Goal: Find specific fact

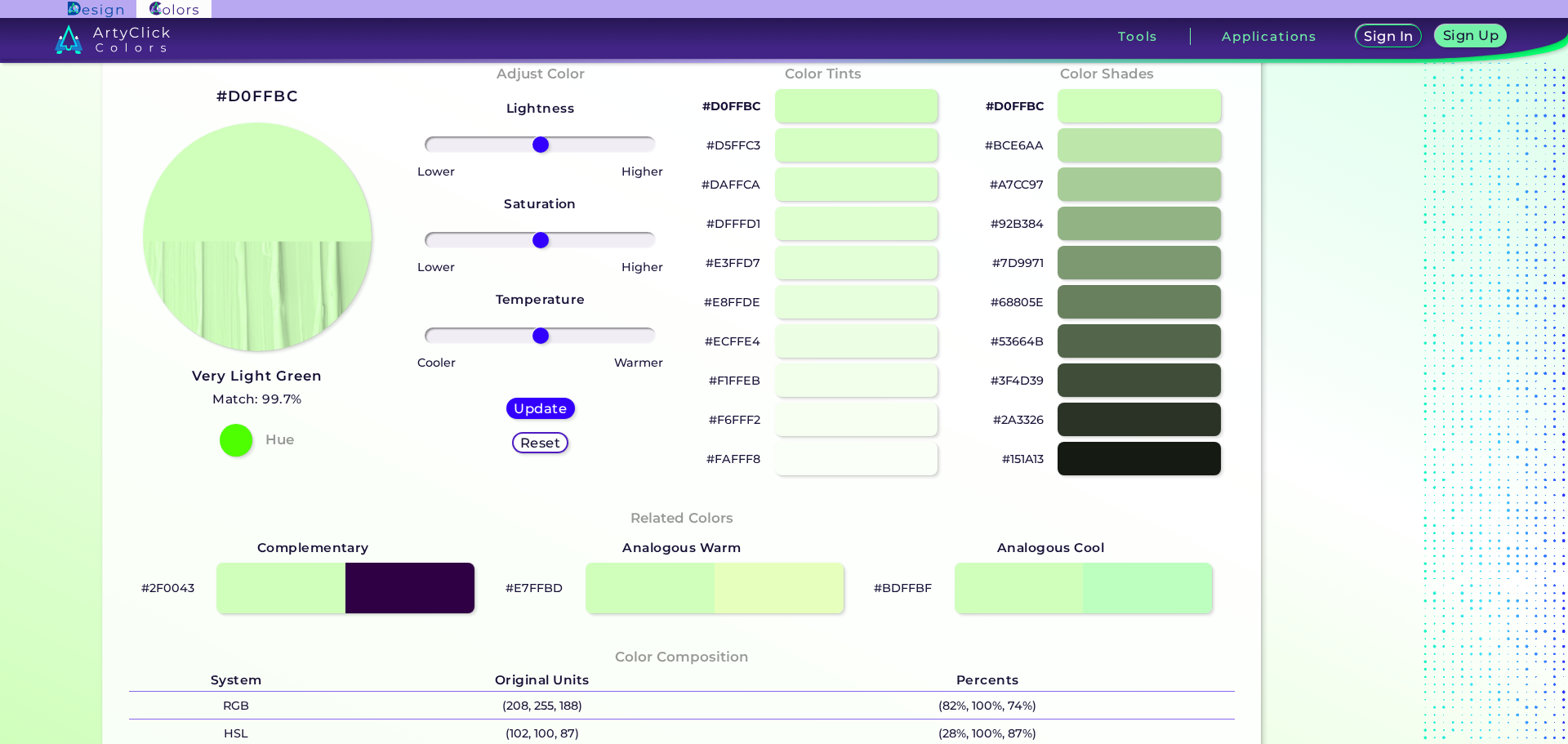
scroll to position [245, 0]
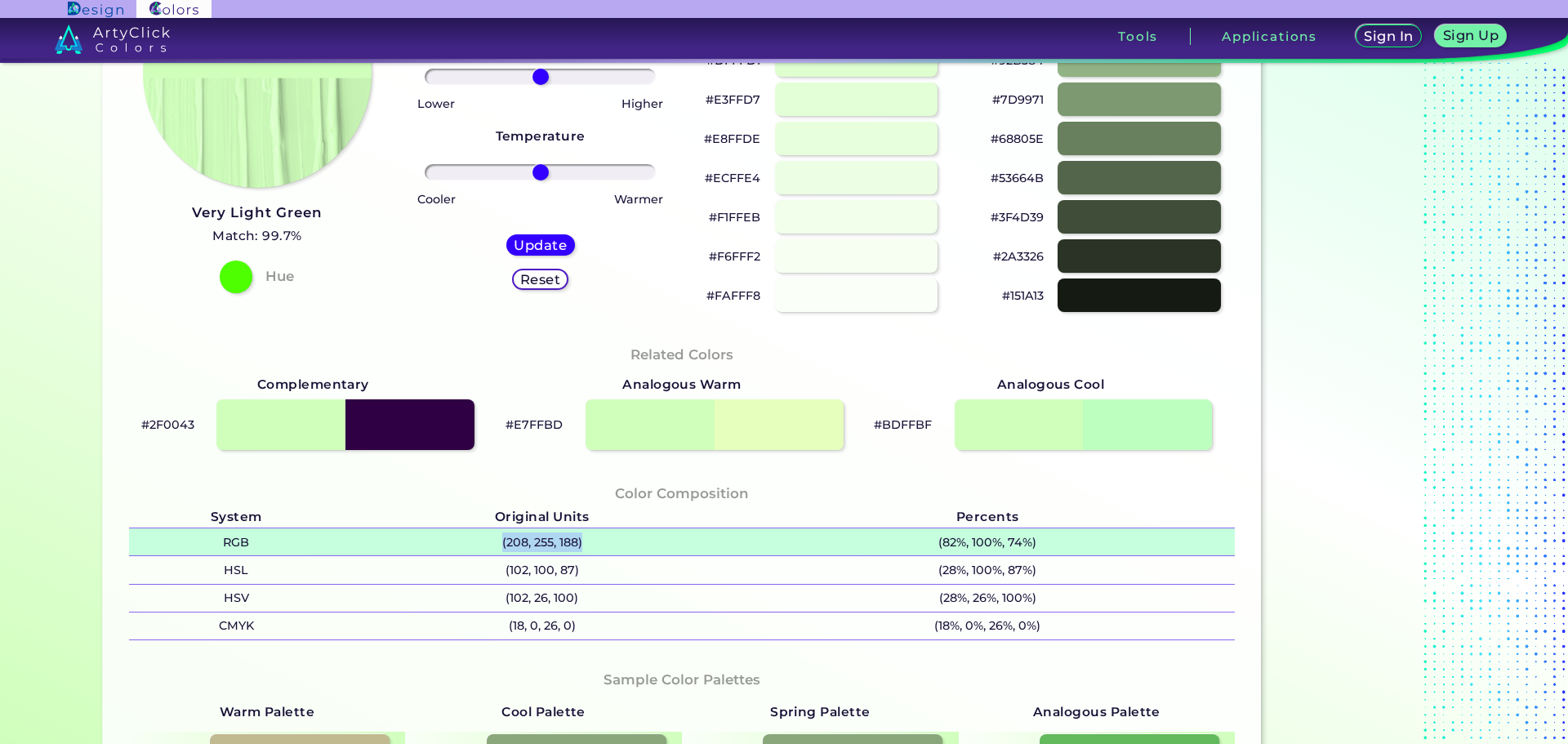
drag, startPoint x: 490, startPoint y: 541, endPoint x: 581, endPoint y: 534, distance: 91.3
click at [581, 534] on p "(208, 255, 188)" at bounding box center [542, 541] width 396 height 27
copy p "(208, 255, 188)"
drag, startPoint x: 484, startPoint y: 536, endPoint x: 585, endPoint y: 535, distance: 101.0
click at [585, 535] on p "(208, 255, 188)" at bounding box center [542, 541] width 396 height 27
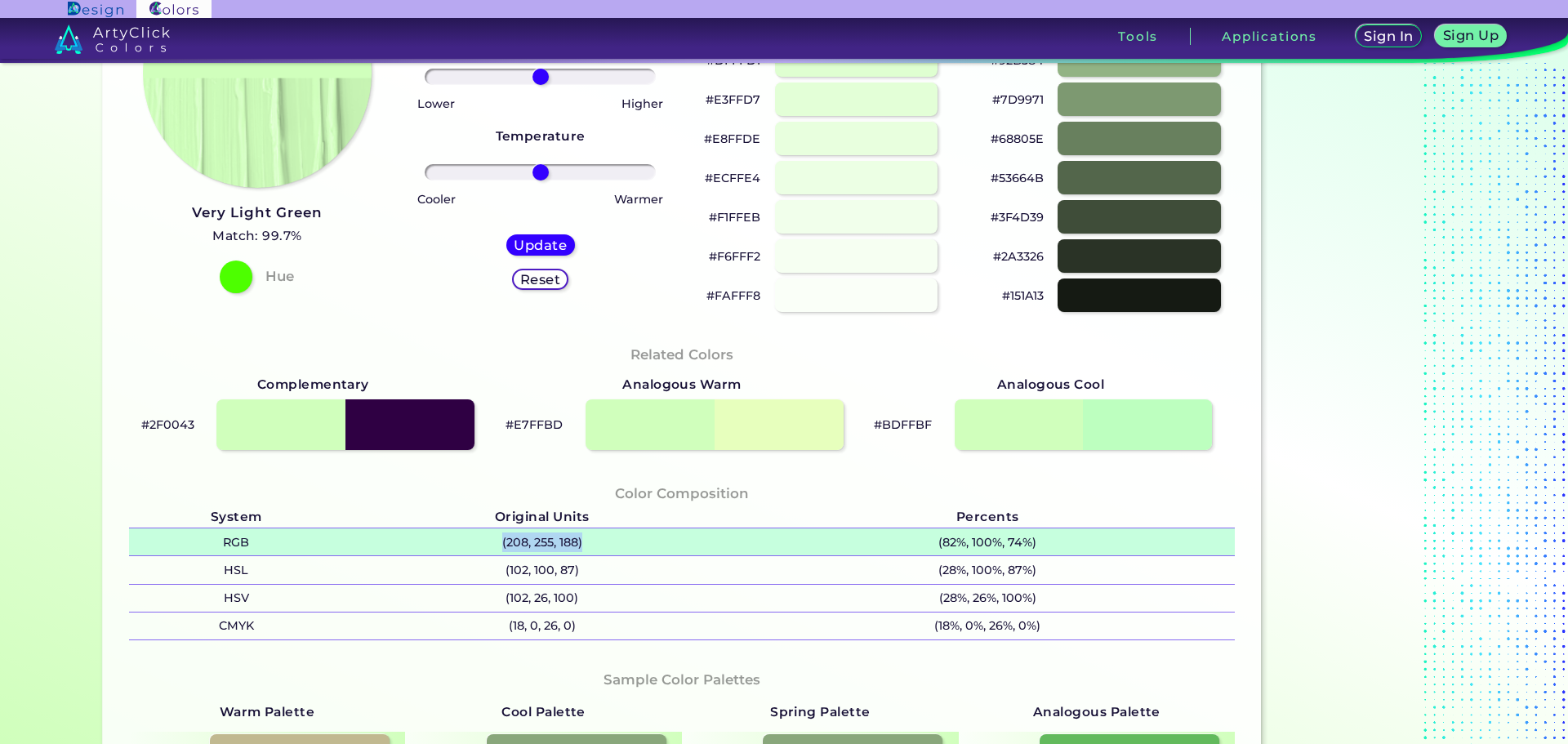
copy p "(208, 255, 188)"
drag, startPoint x: 598, startPoint y: 543, endPoint x: 478, endPoint y: 531, distance: 120.6
click at [478, 531] on p "(208, 255, 188)" at bounding box center [542, 541] width 396 height 27
copy p "(208, 255, 188)"
drag, startPoint x: 482, startPoint y: 532, endPoint x: 575, endPoint y: 540, distance: 93.3
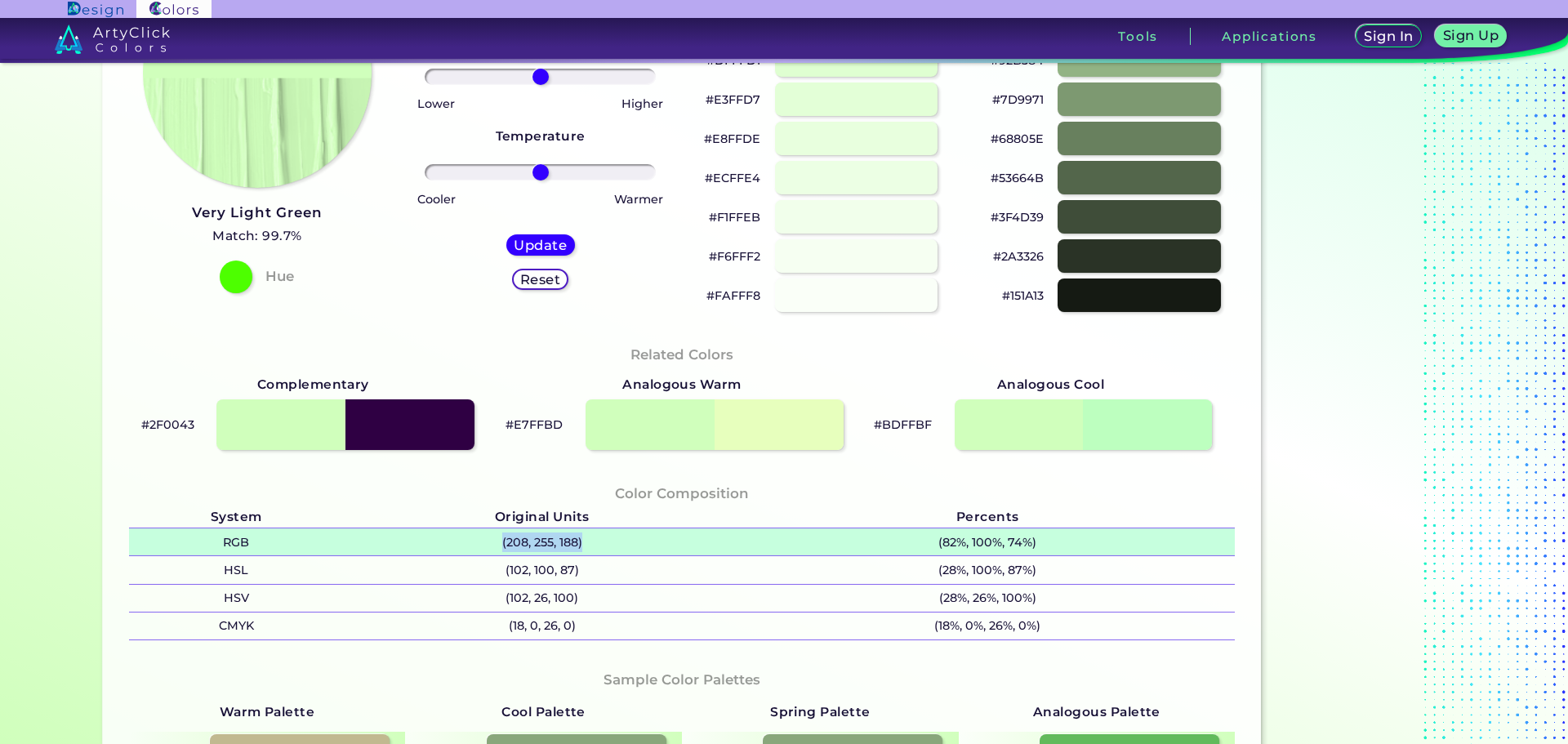
click at [575, 540] on p "(208, 255, 188)" at bounding box center [542, 541] width 396 height 27
copy p "(208, 255, 188)"
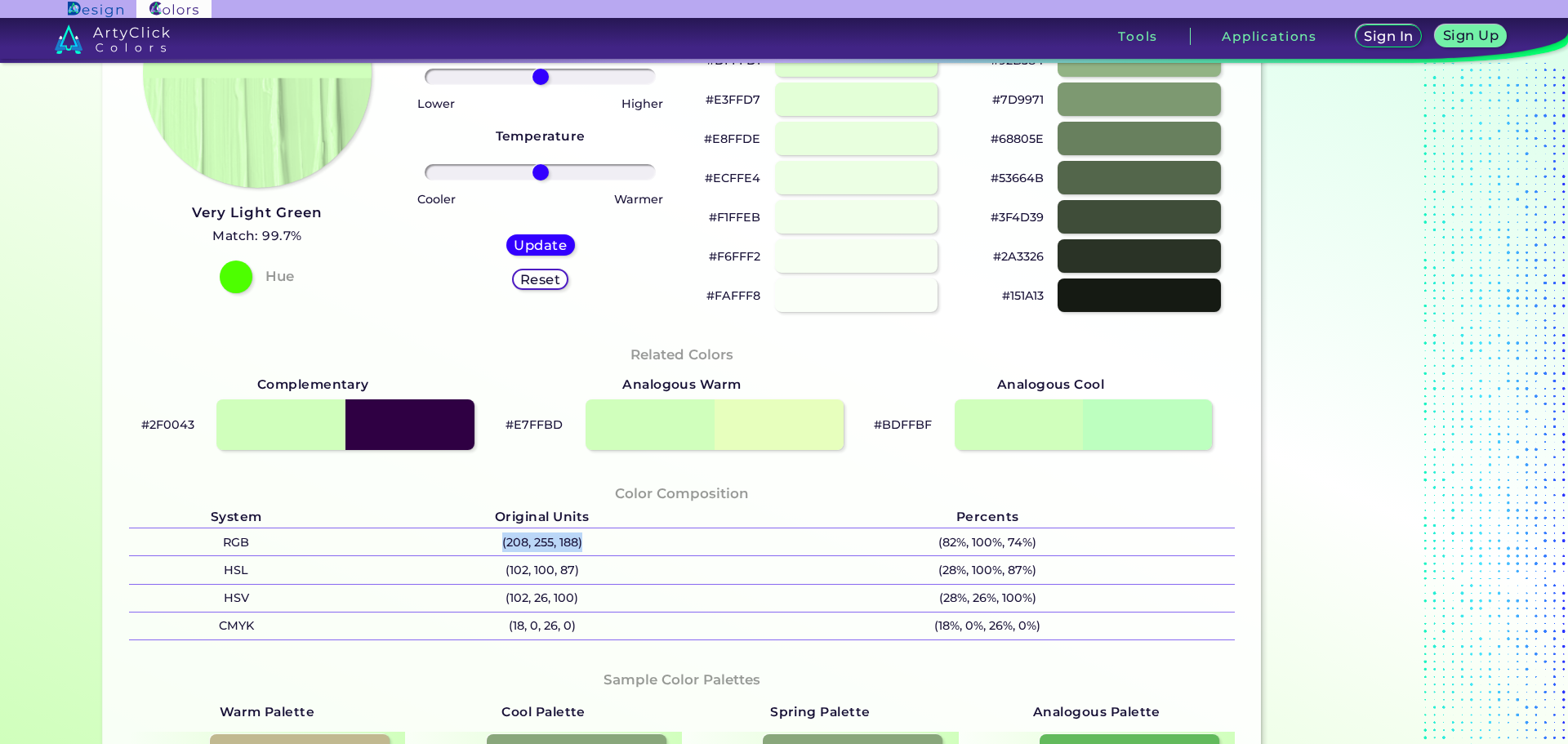
scroll to position [0, 0]
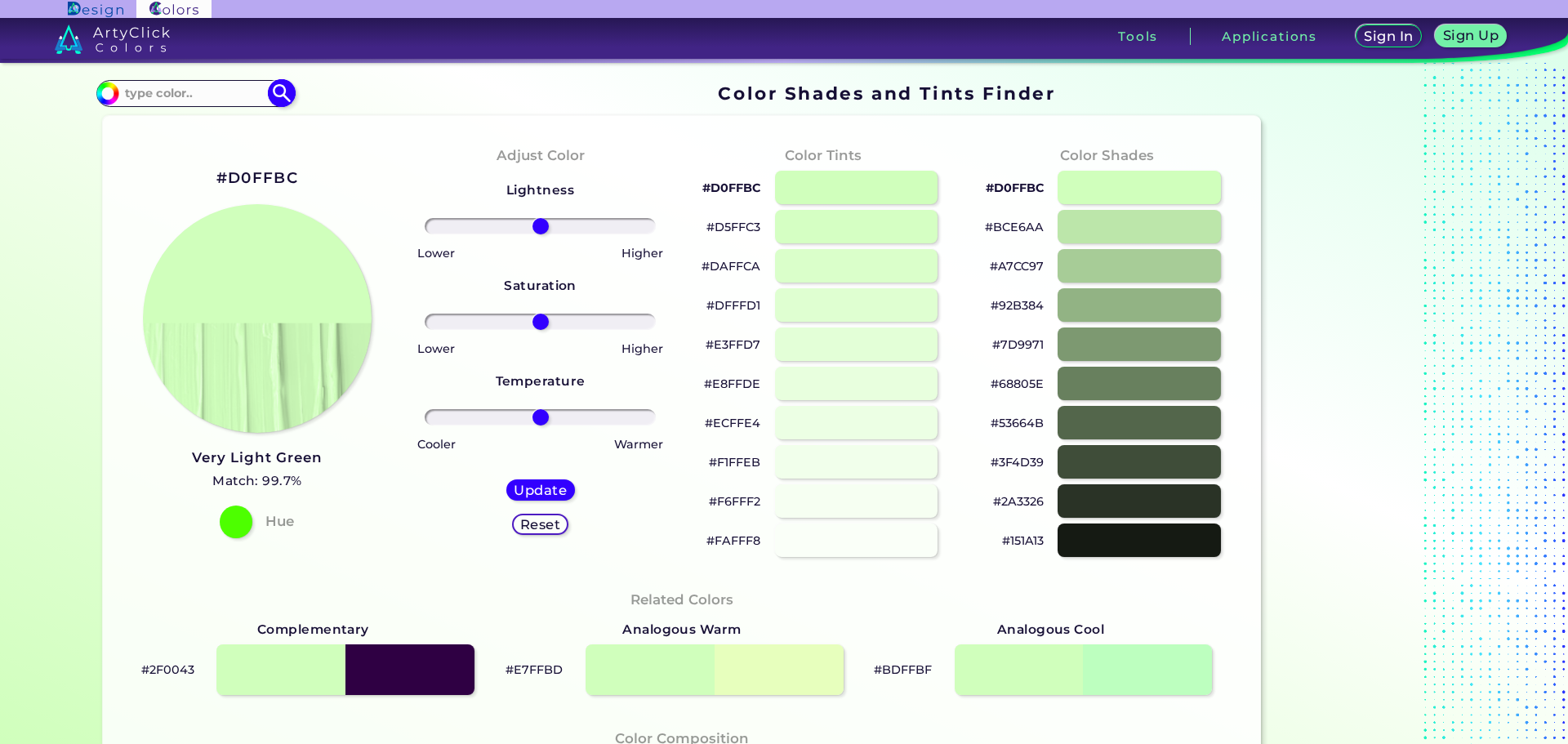
click at [193, 95] on input at bounding box center [196, 93] width 152 height 22
